Goal: Task Accomplishment & Management: Complete application form

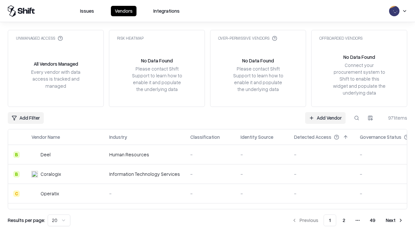
click at [325, 117] on link "Add Vendor" at bounding box center [325, 118] width 41 height 12
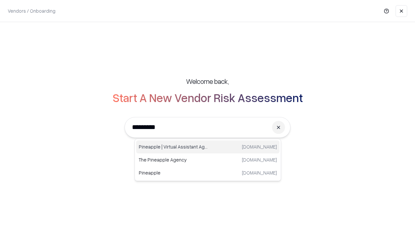
click at [208, 147] on div "Pineapple | Virtual Assistant Agency [DOMAIN_NAME]" at bounding box center [207, 146] width 143 height 13
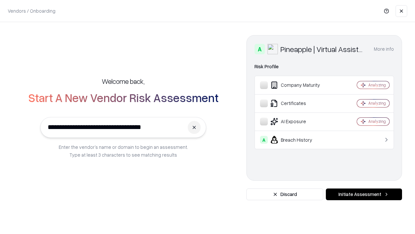
type input "**********"
click at [364, 194] on button "Initiate Assessment" at bounding box center [364, 194] width 76 height 12
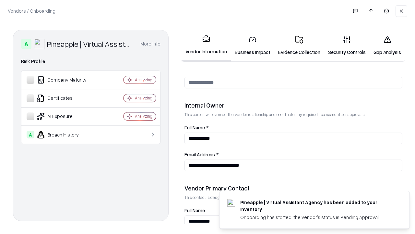
scroll to position [336, 0]
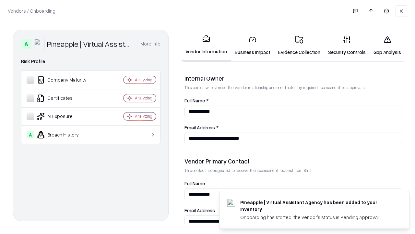
click at [253, 45] on link "Business Impact" at bounding box center [252, 45] width 43 height 30
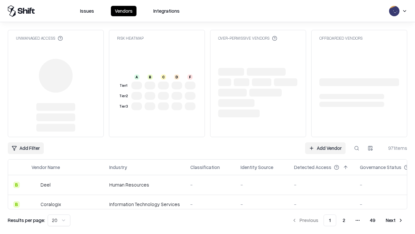
click at [325, 148] on link "Add Vendor" at bounding box center [325, 148] width 41 height 12
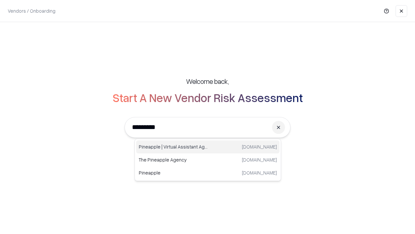
click at [208, 147] on div "Pineapple | Virtual Assistant Agency [DOMAIN_NAME]" at bounding box center [207, 146] width 143 height 13
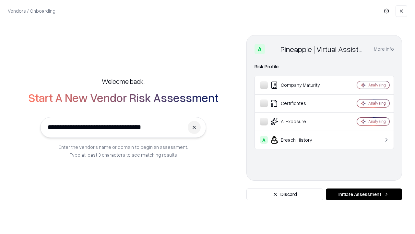
type input "**********"
click at [364, 194] on button "Initiate Assessment" at bounding box center [364, 194] width 76 height 12
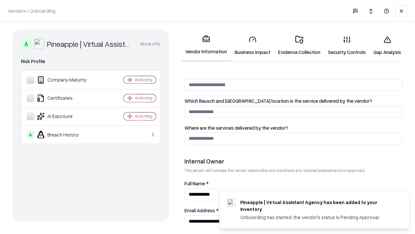
scroll to position [336, 0]
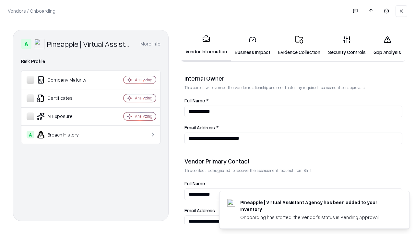
click at [387, 45] on link "Gap Analysis" at bounding box center [387, 45] width 35 height 30
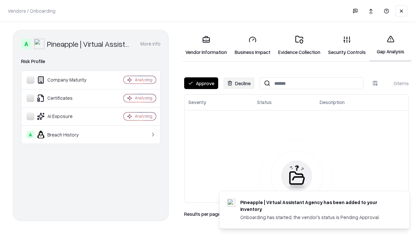
click at [201, 83] on button "Approve" at bounding box center [201, 83] width 34 height 12
